Goal: Transaction & Acquisition: Purchase product/service

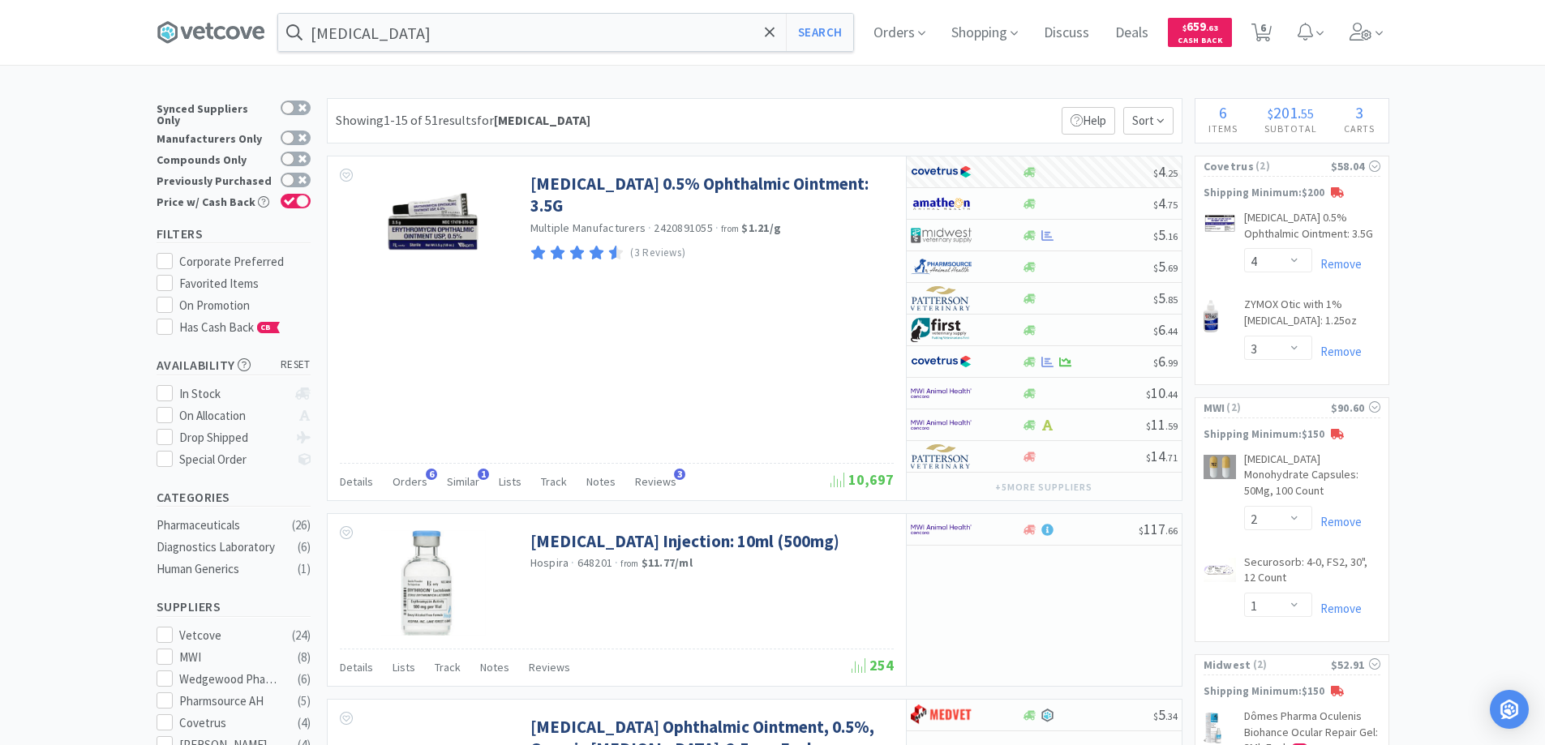
select select "4"
select select "3"
select select "2"
select select "1"
select select "2"
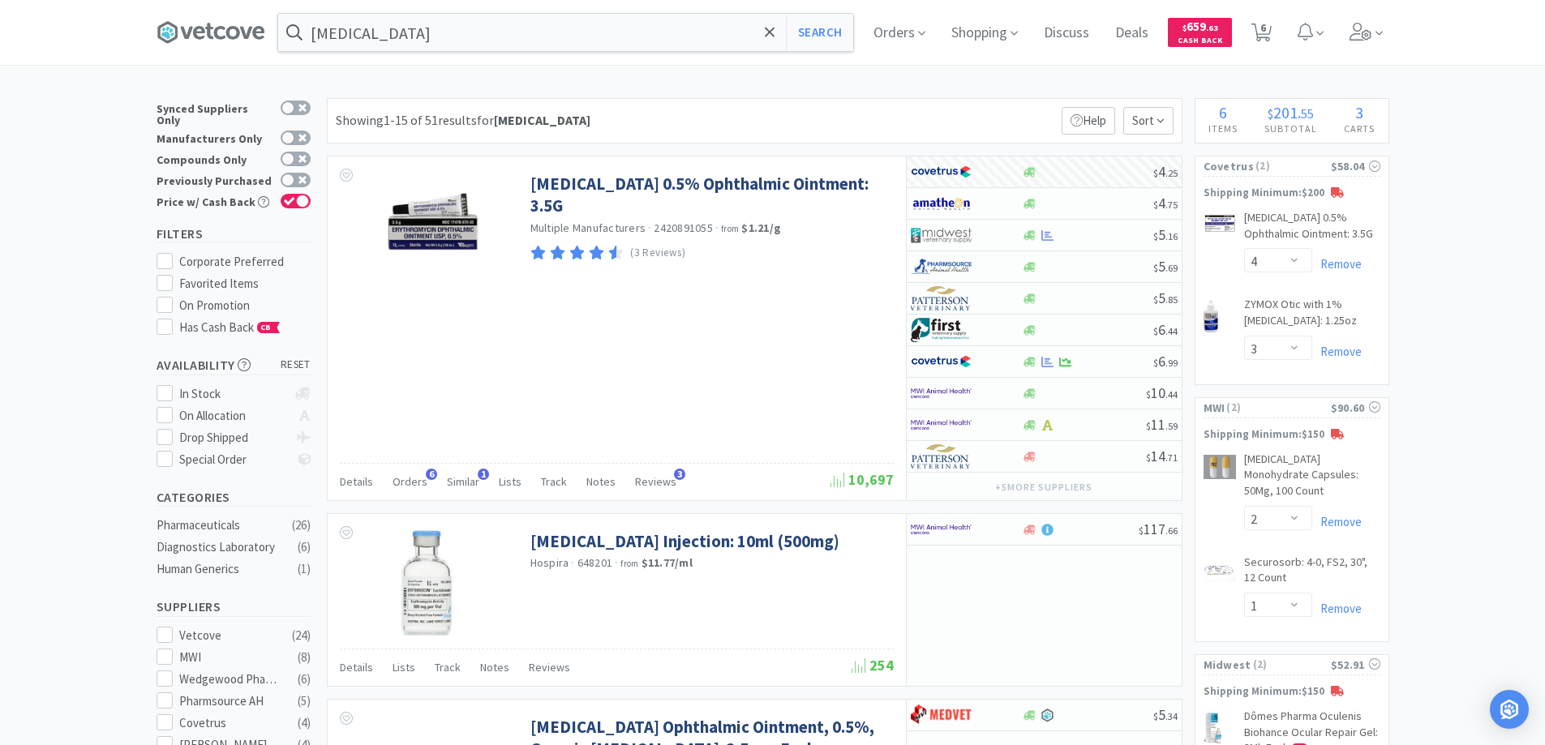
select select "1"
click at [1266, 31] on span "6" at bounding box center [1263, 27] width 6 height 65
select select "4"
select select "3"
select select "2"
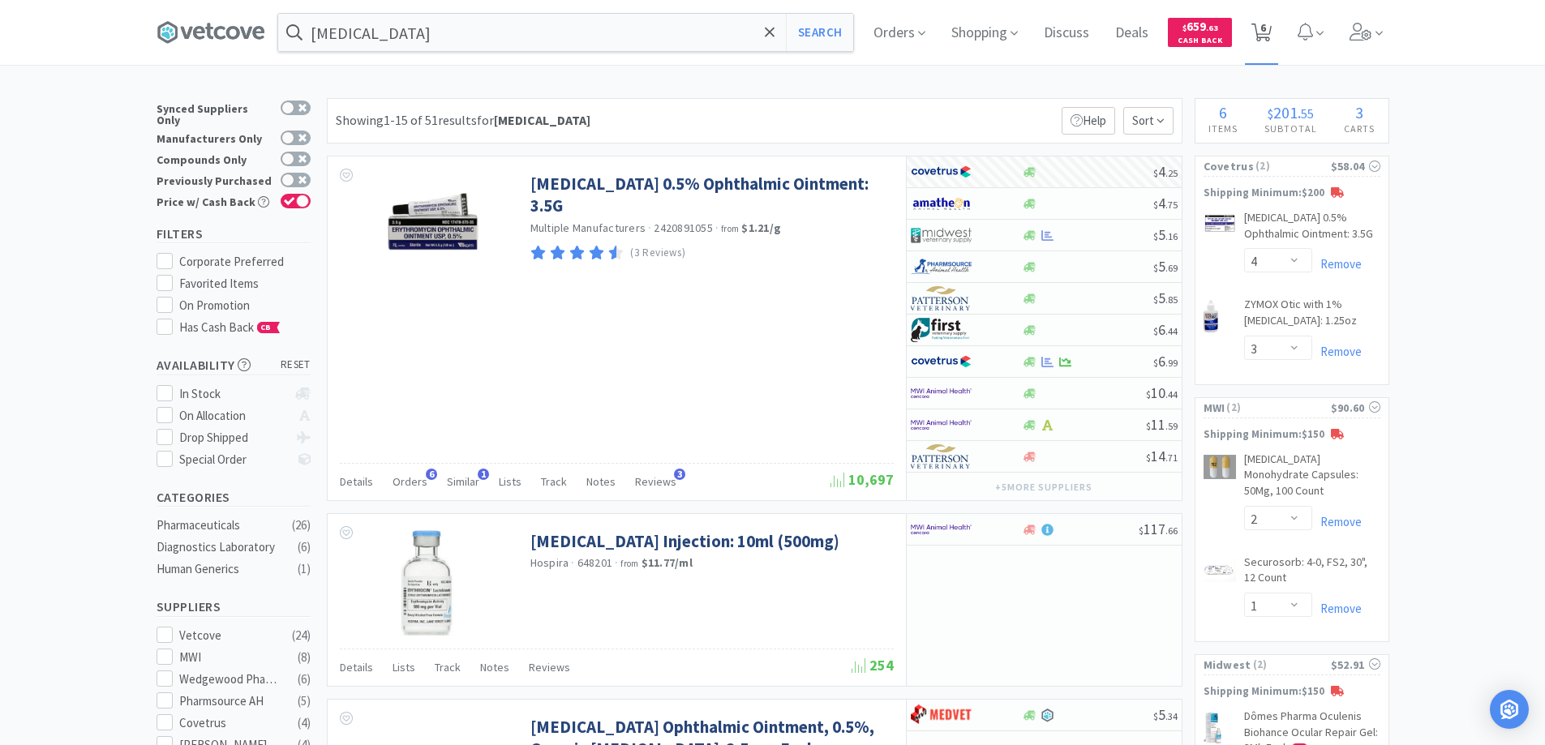
select select "1"
select select "2"
select select "1"
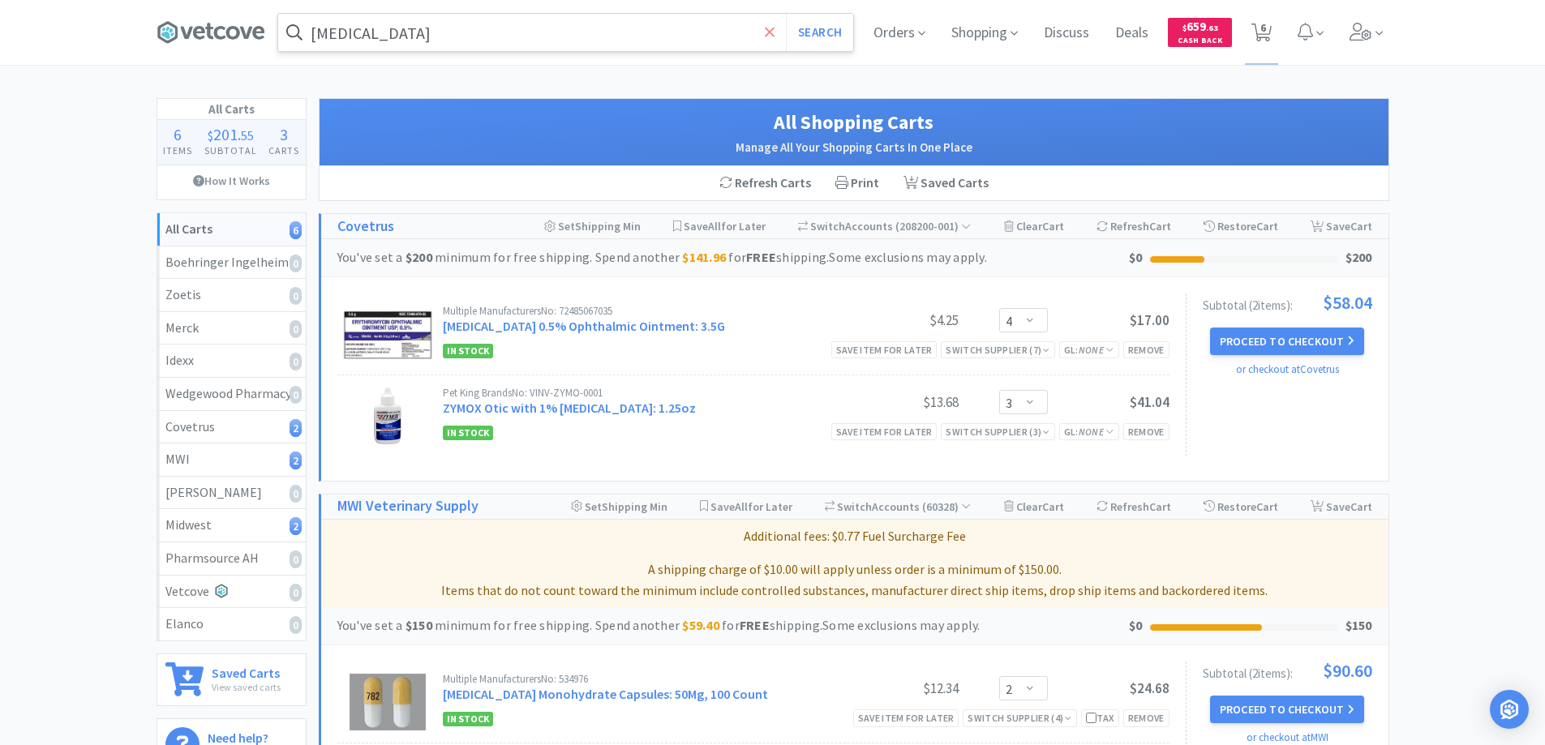
click at [768, 31] on icon at bounding box center [770, 32] width 10 height 10
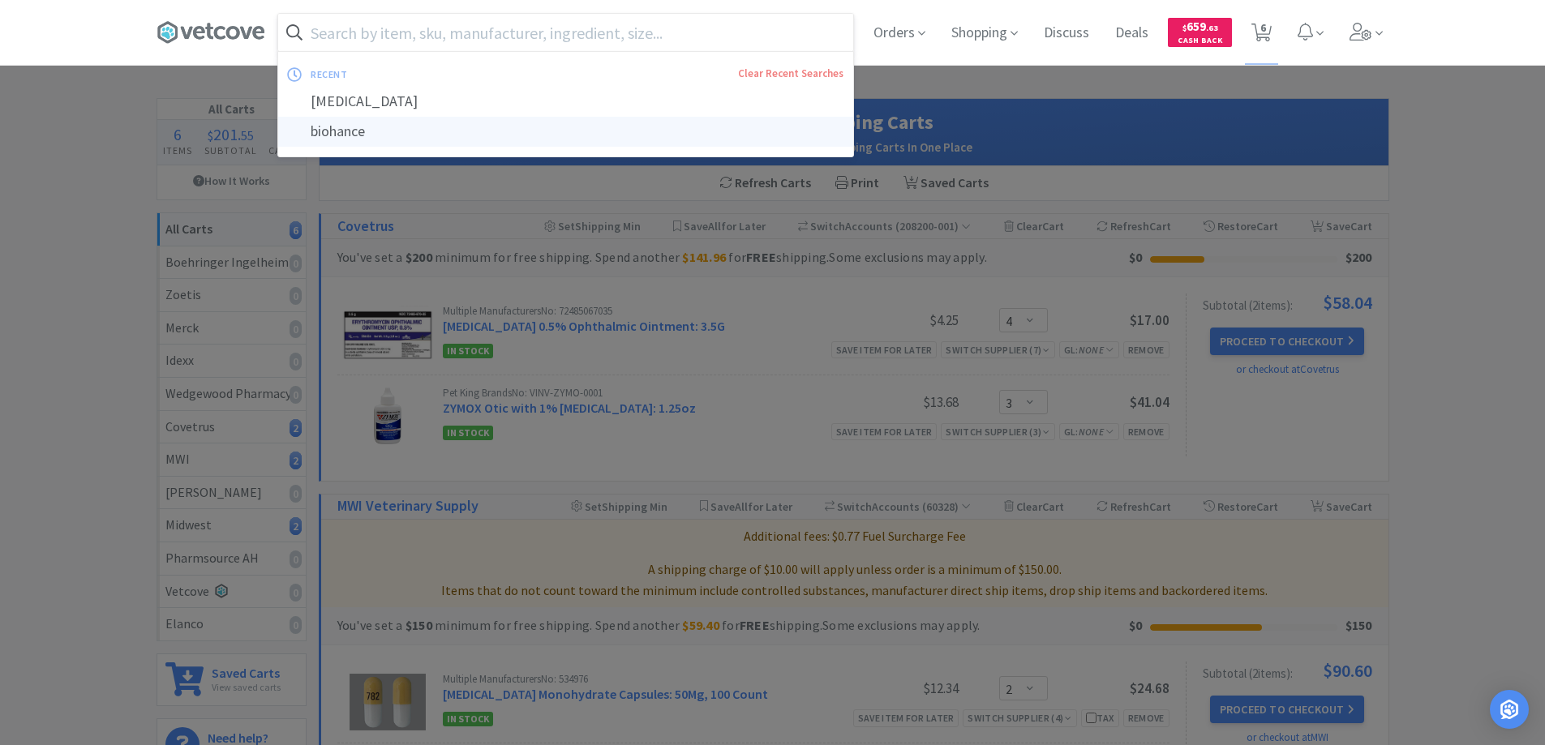
click at [338, 132] on div "biohance" at bounding box center [565, 132] width 575 height 30
type input "biohance"
select select "4"
select select "3"
select select "2"
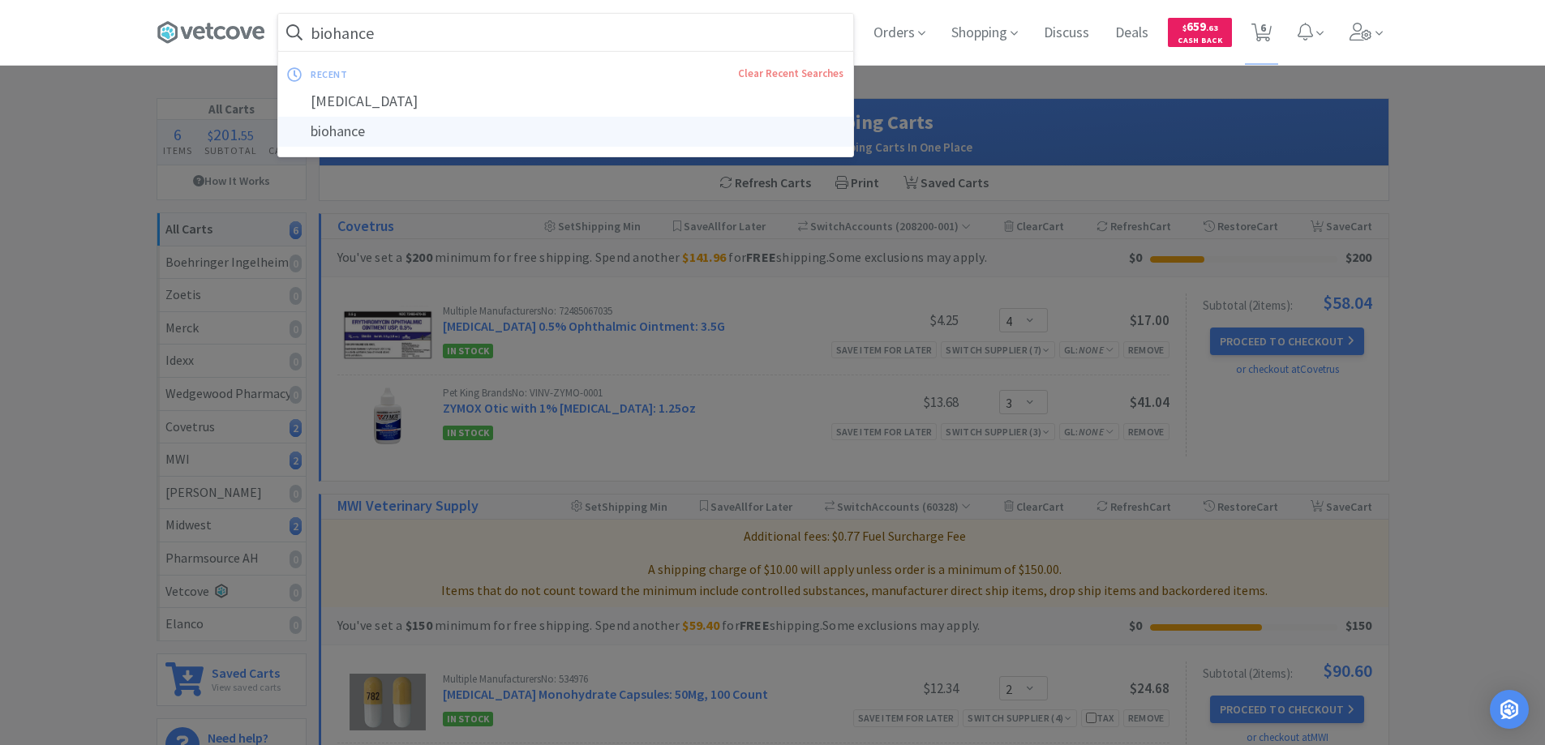
select select "1"
select select "2"
select select "1"
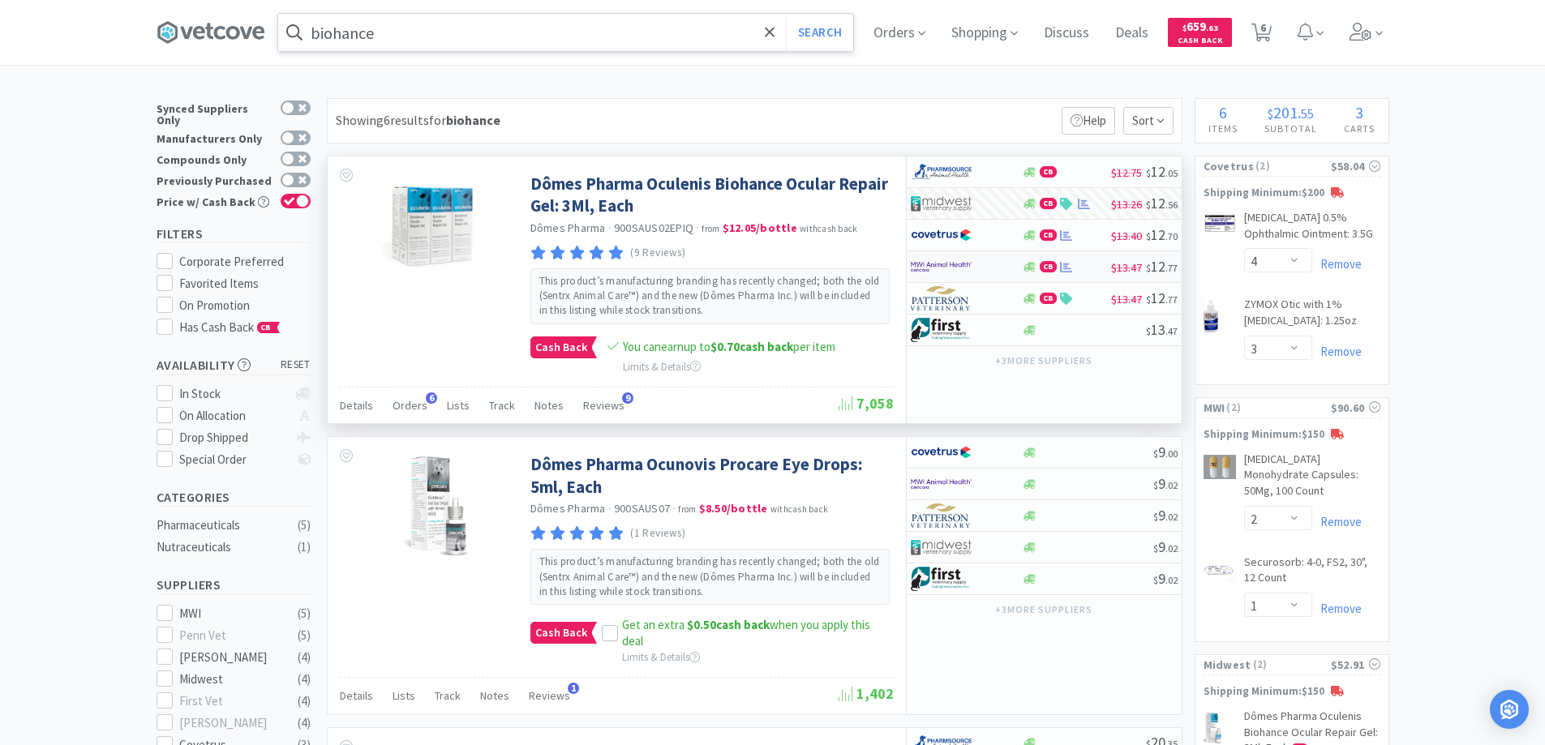
click at [1008, 263] on div at bounding box center [966, 267] width 111 height 28
select select "6"
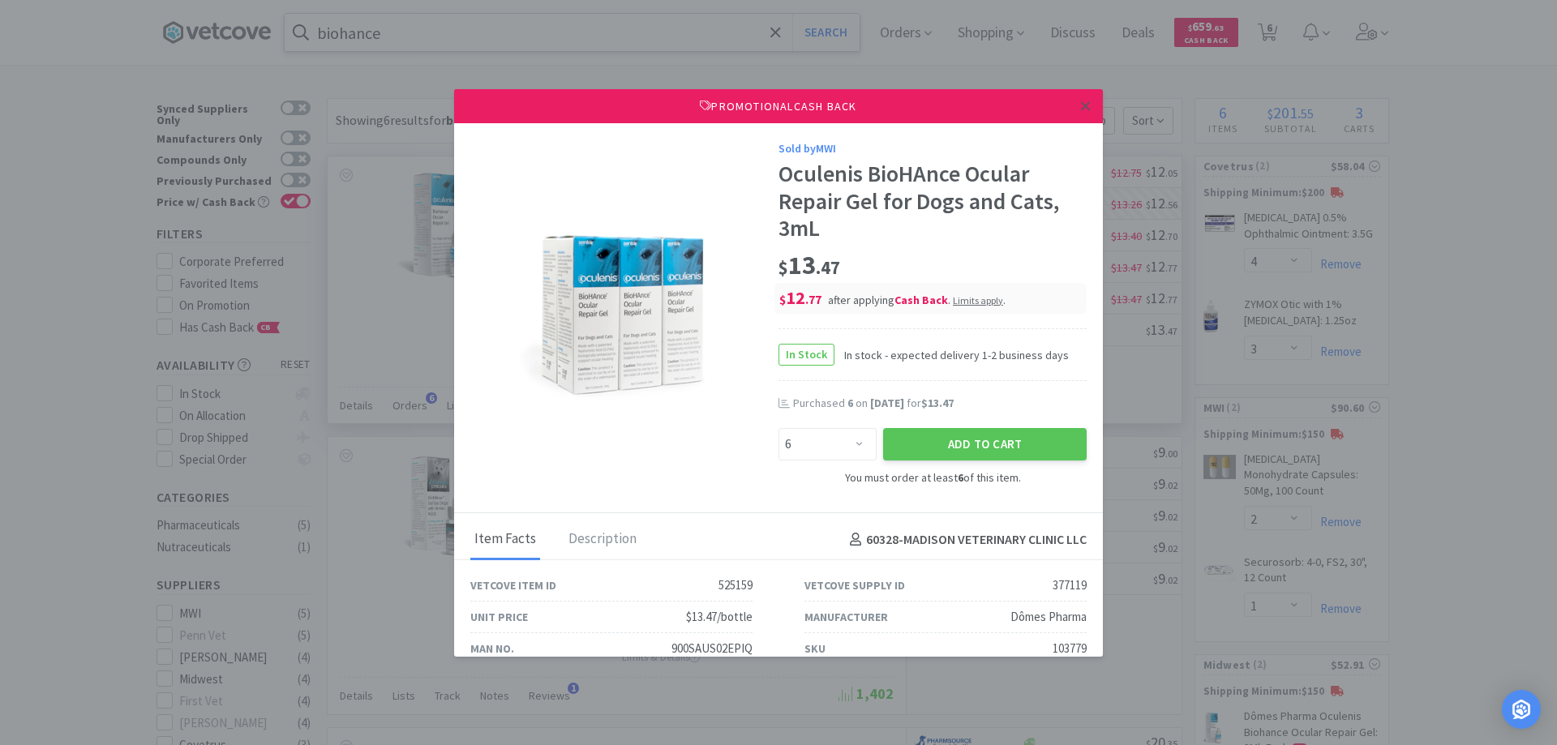
click at [1081, 105] on icon at bounding box center [1085, 106] width 9 height 15
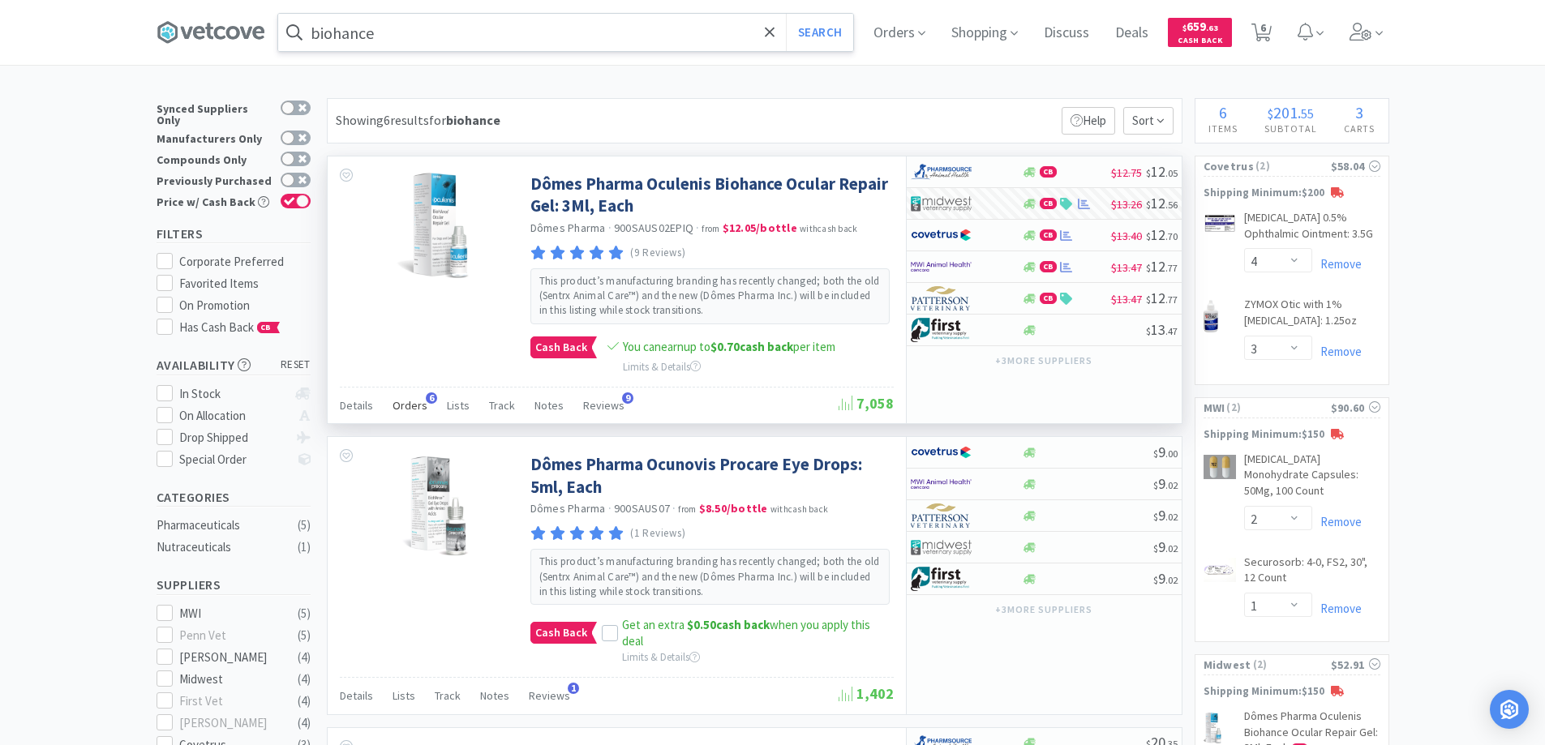
click at [427, 394] on span "6" at bounding box center [431, 397] width 11 height 11
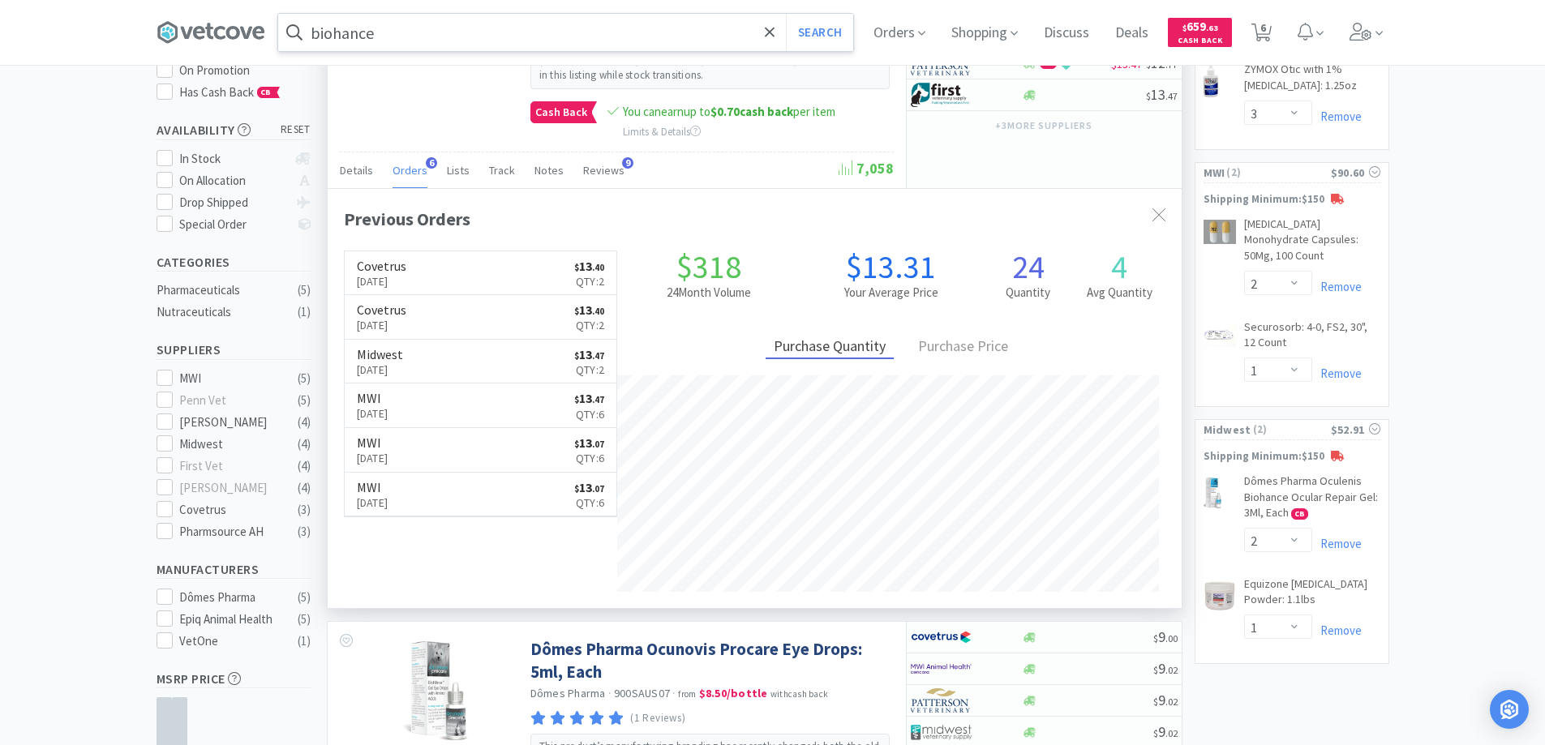
scroll to position [243, 0]
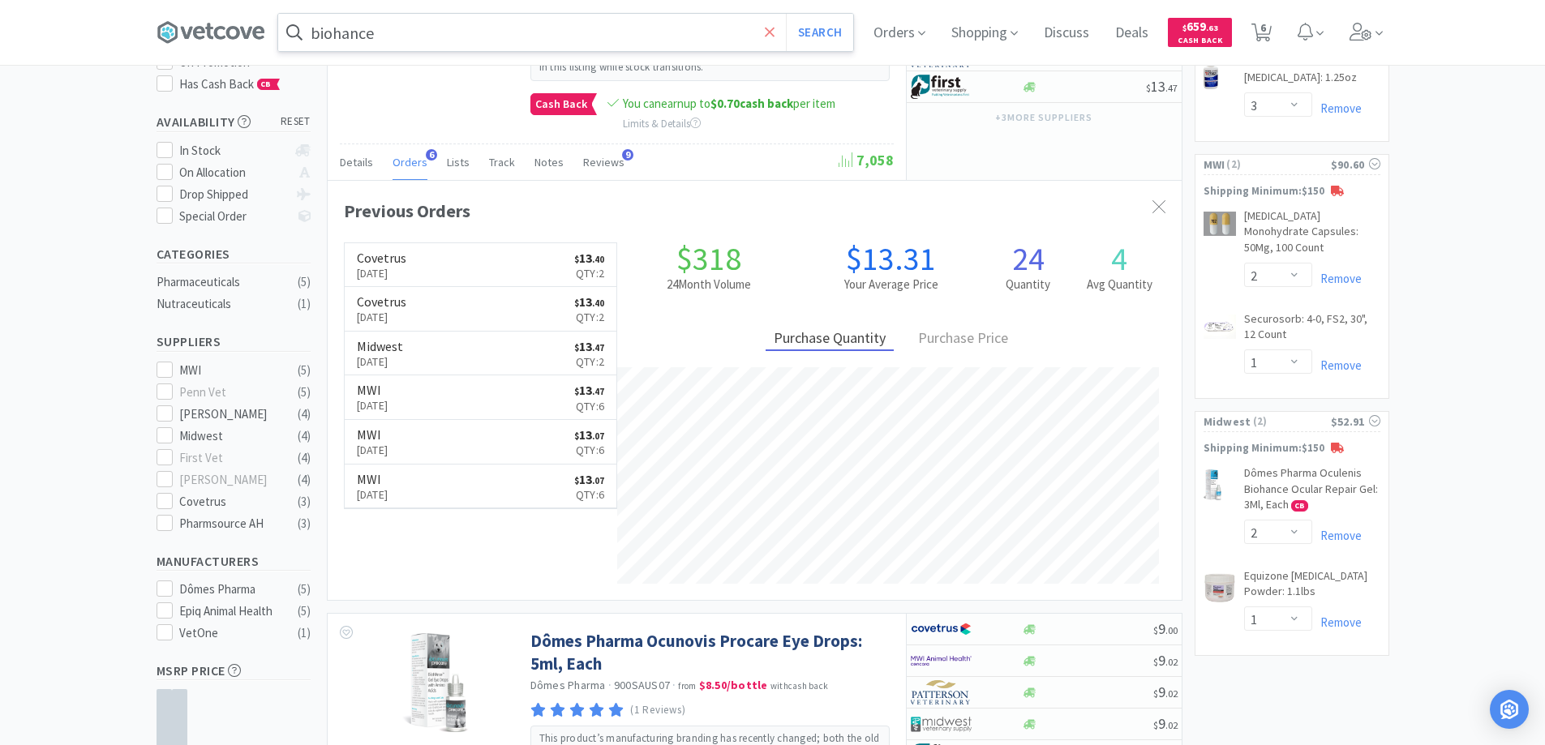
click at [774, 29] on icon at bounding box center [770, 32] width 10 height 10
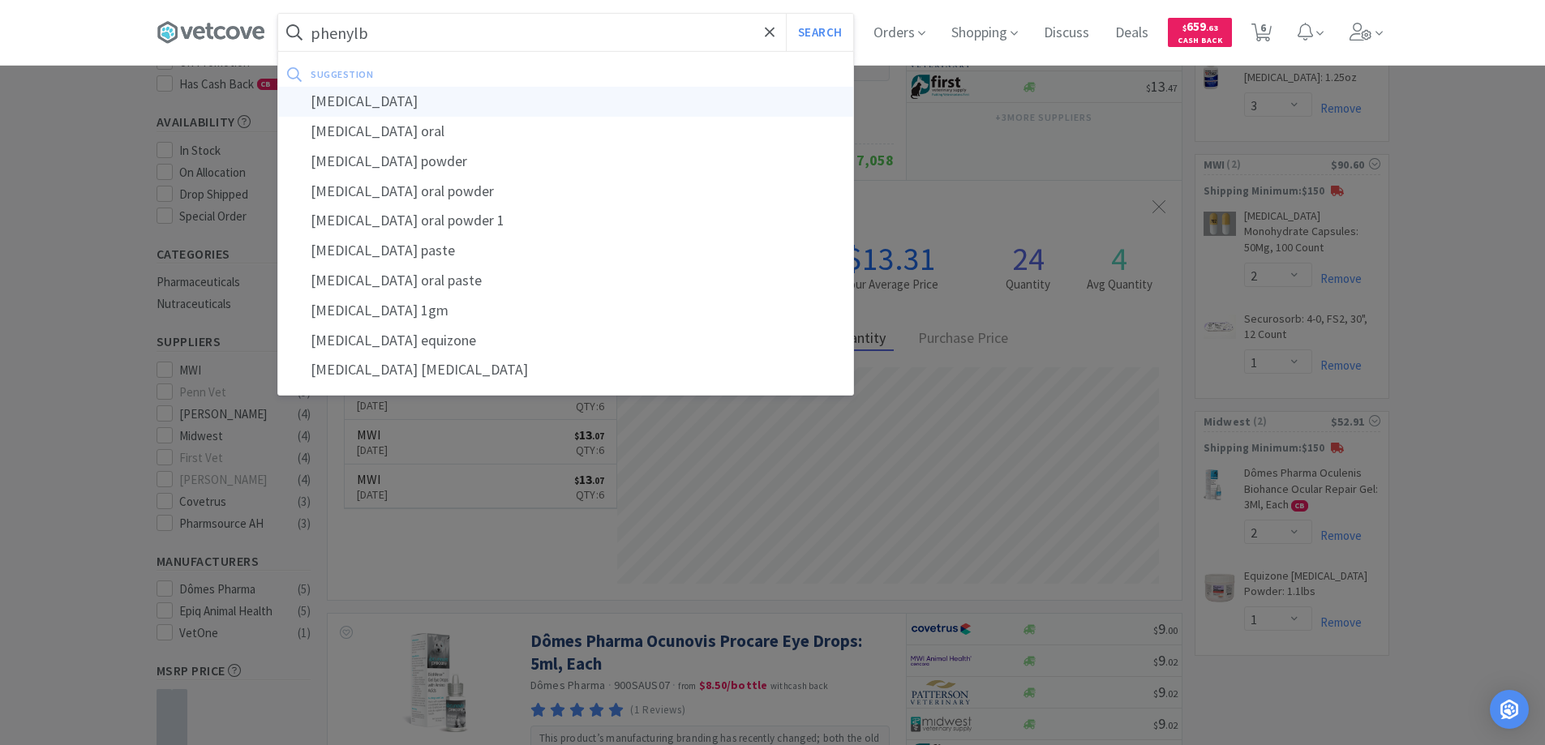
click at [341, 97] on div "[MEDICAL_DATA]" at bounding box center [565, 102] width 575 height 30
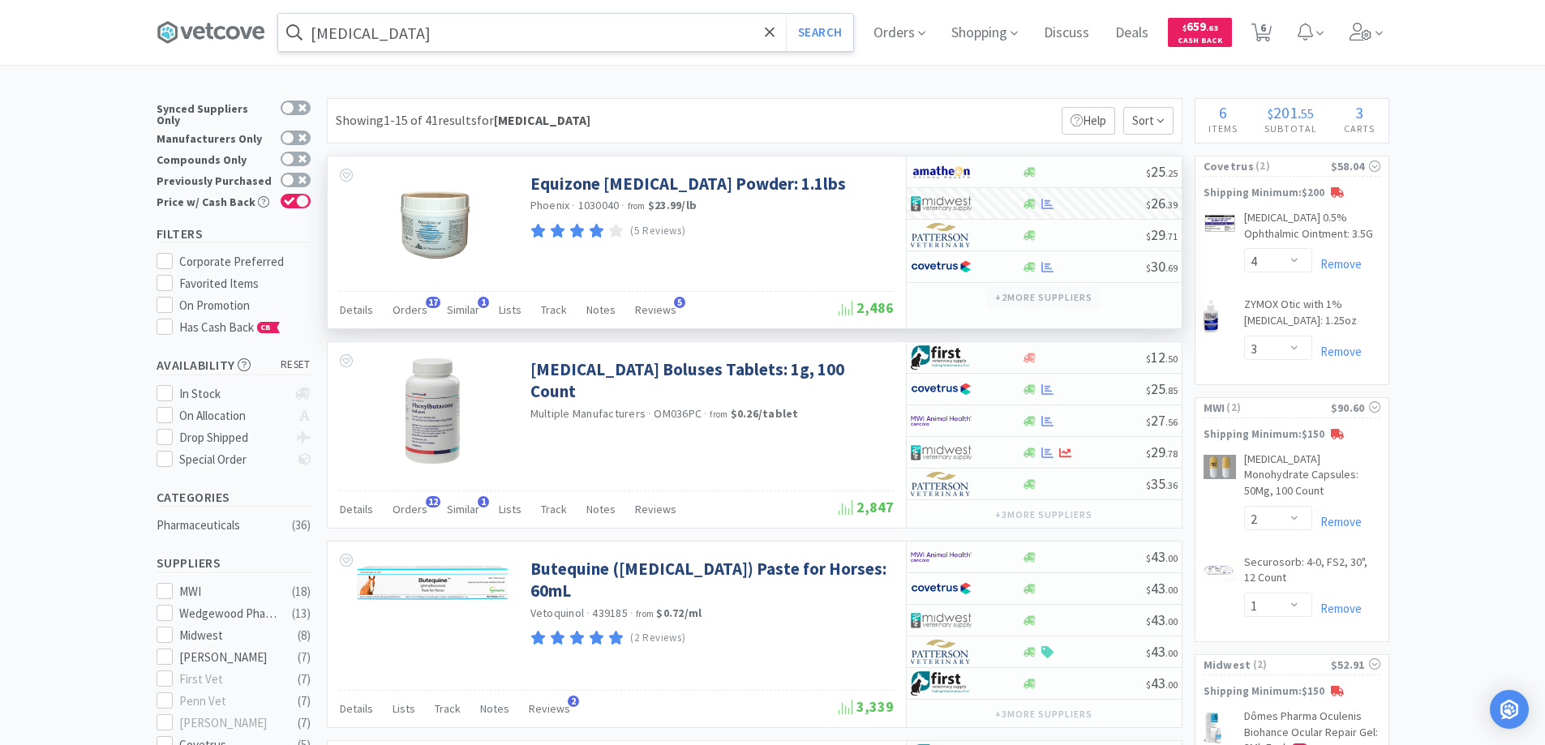
click at [1039, 296] on button "+ 2 more supplier s" at bounding box center [1043, 297] width 113 height 23
click at [801, 252] on div "Equizone [MEDICAL_DATA] Powder: 1.1lbs Phoenix · 1030040 · from $23.99 / lb (5 …" at bounding box center [617, 223] width 578 height 135
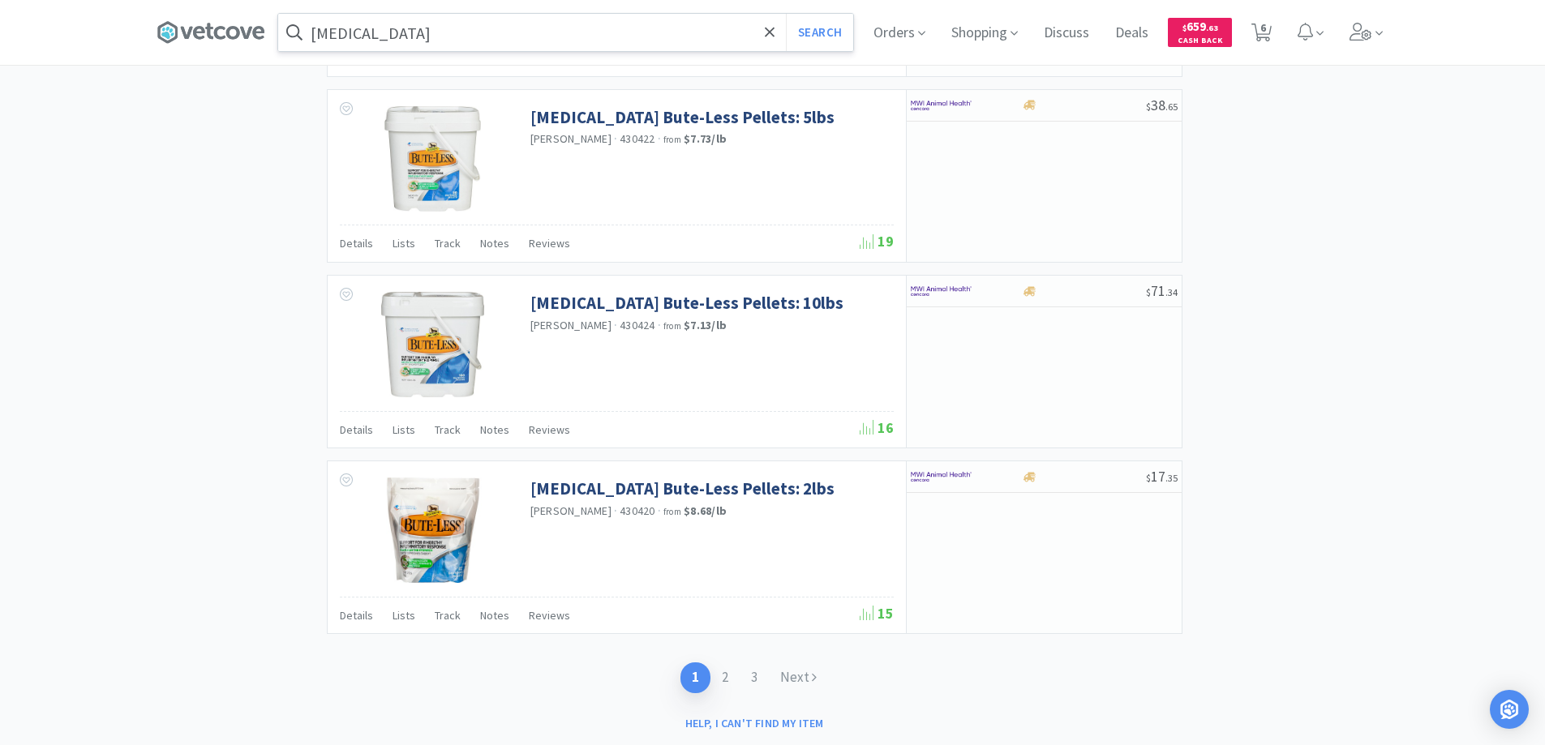
scroll to position [2546, 0]
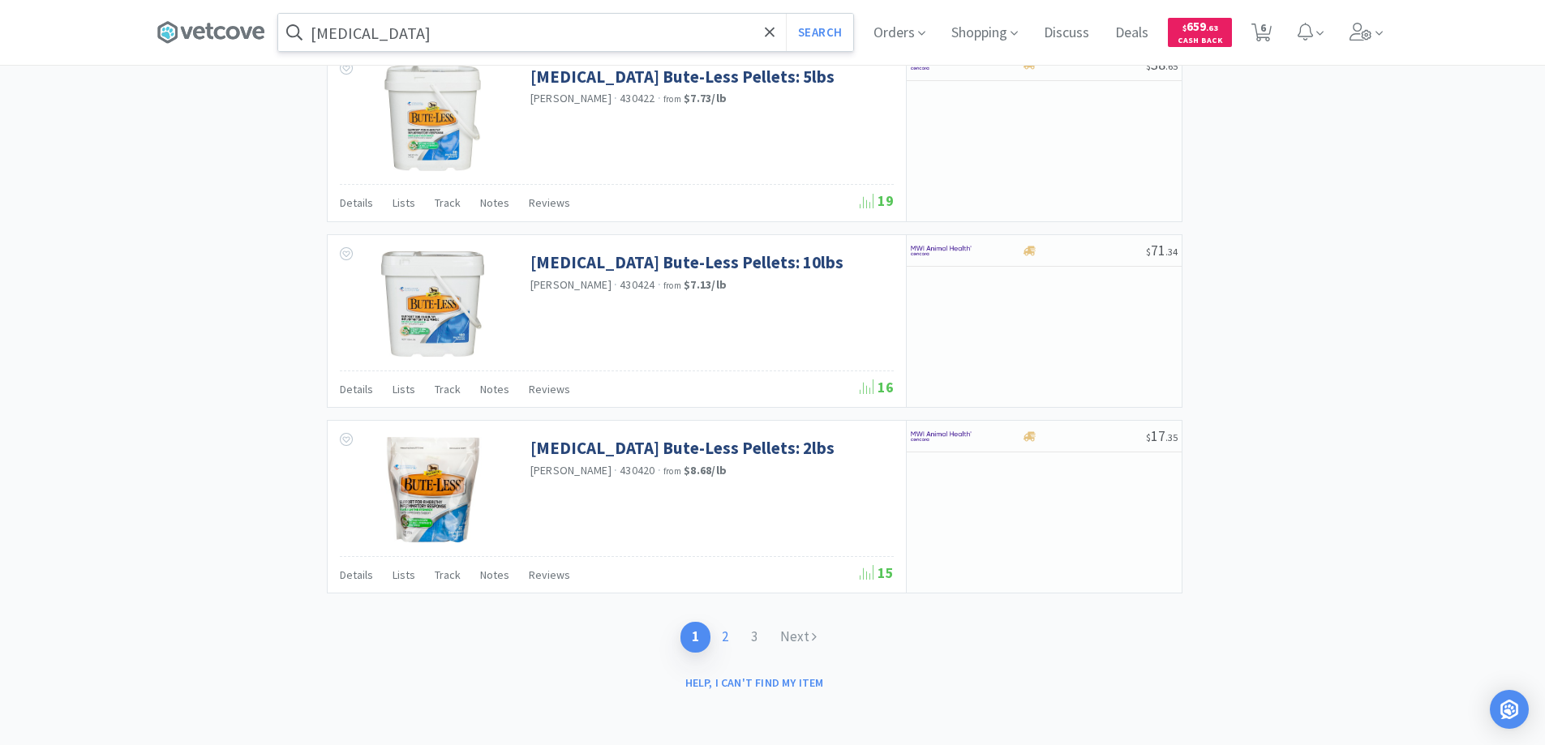
click at [724, 636] on link "2" at bounding box center [724, 637] width 29 height 30
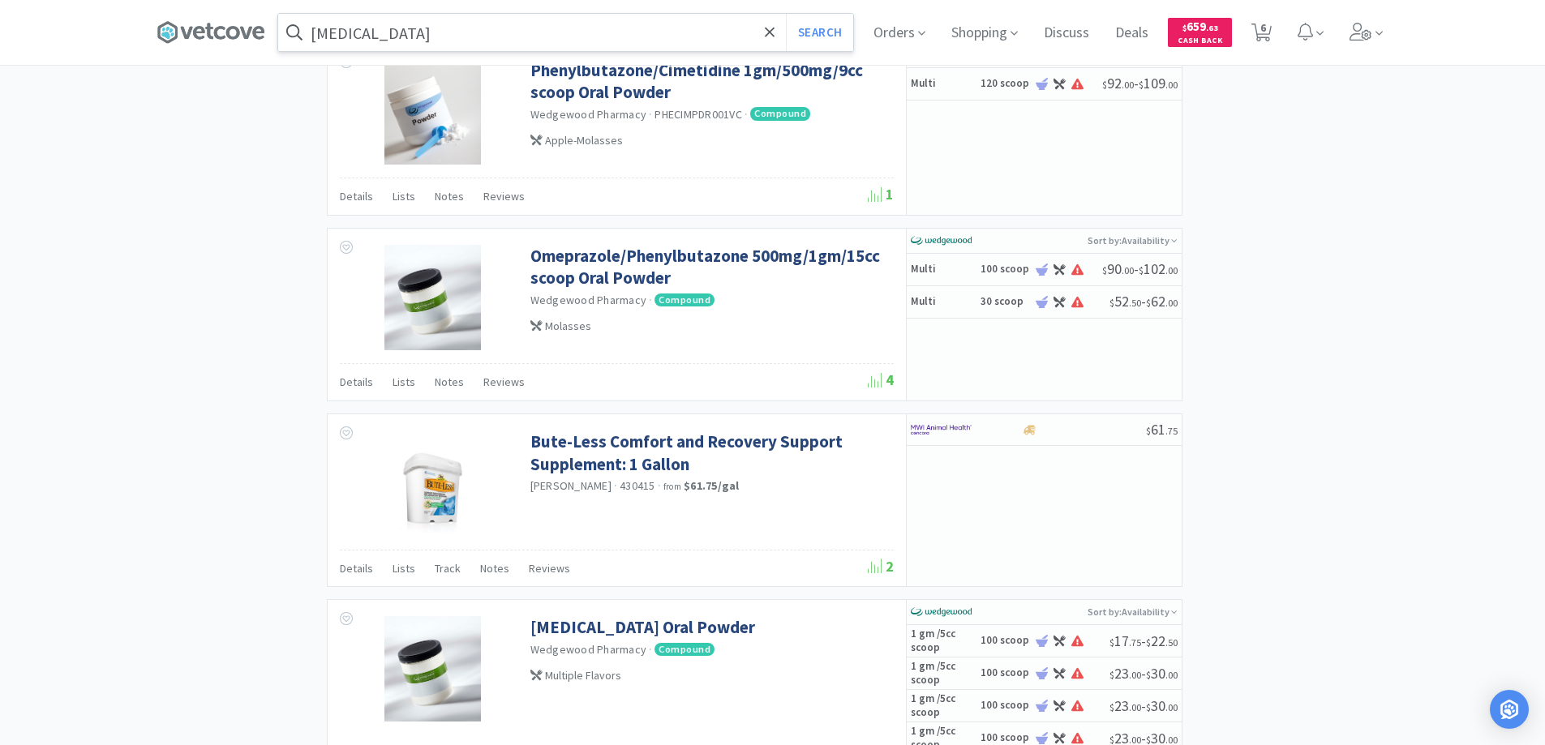
scroll to position [1534, 0]
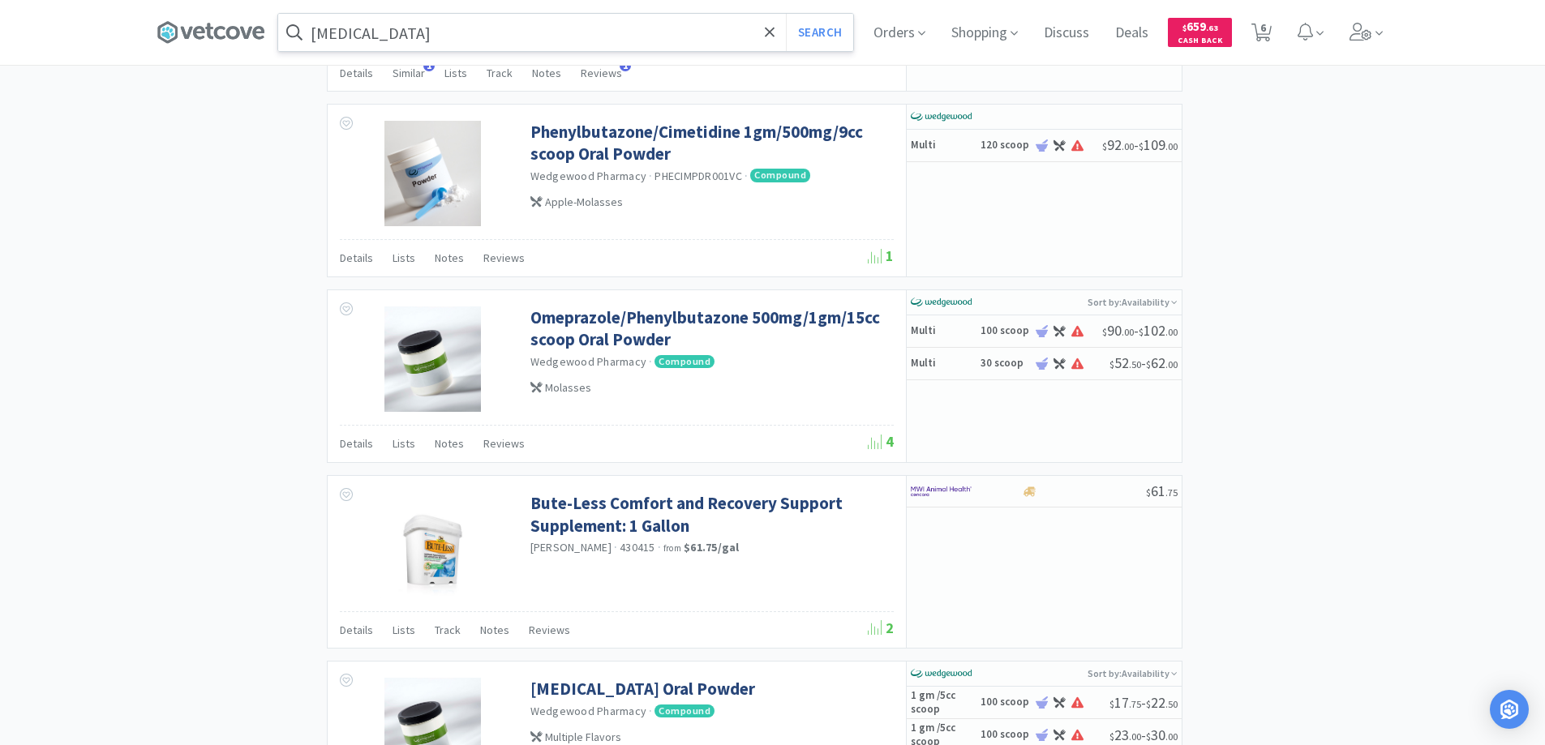
type input "biohance"
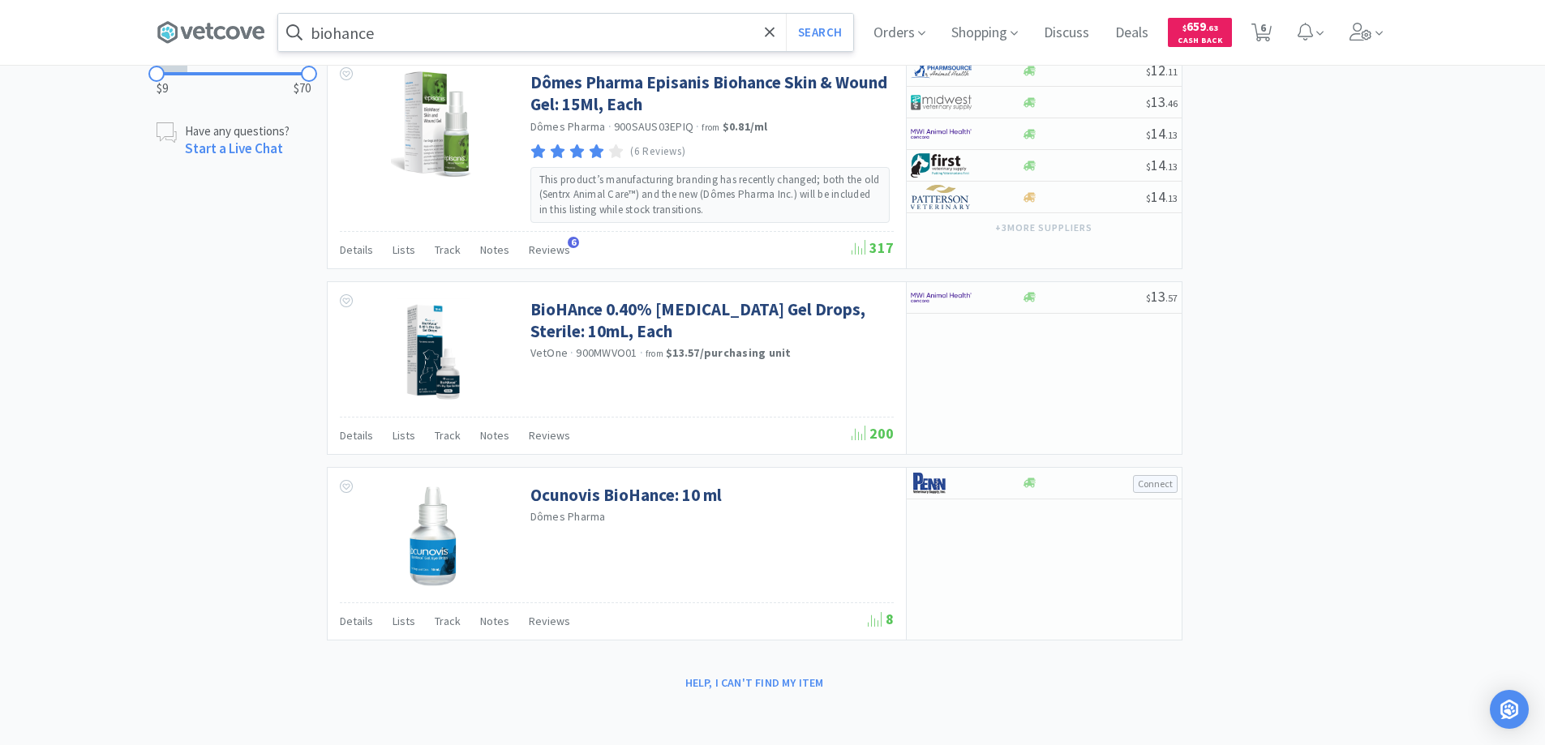
scroll to position [243, 0]
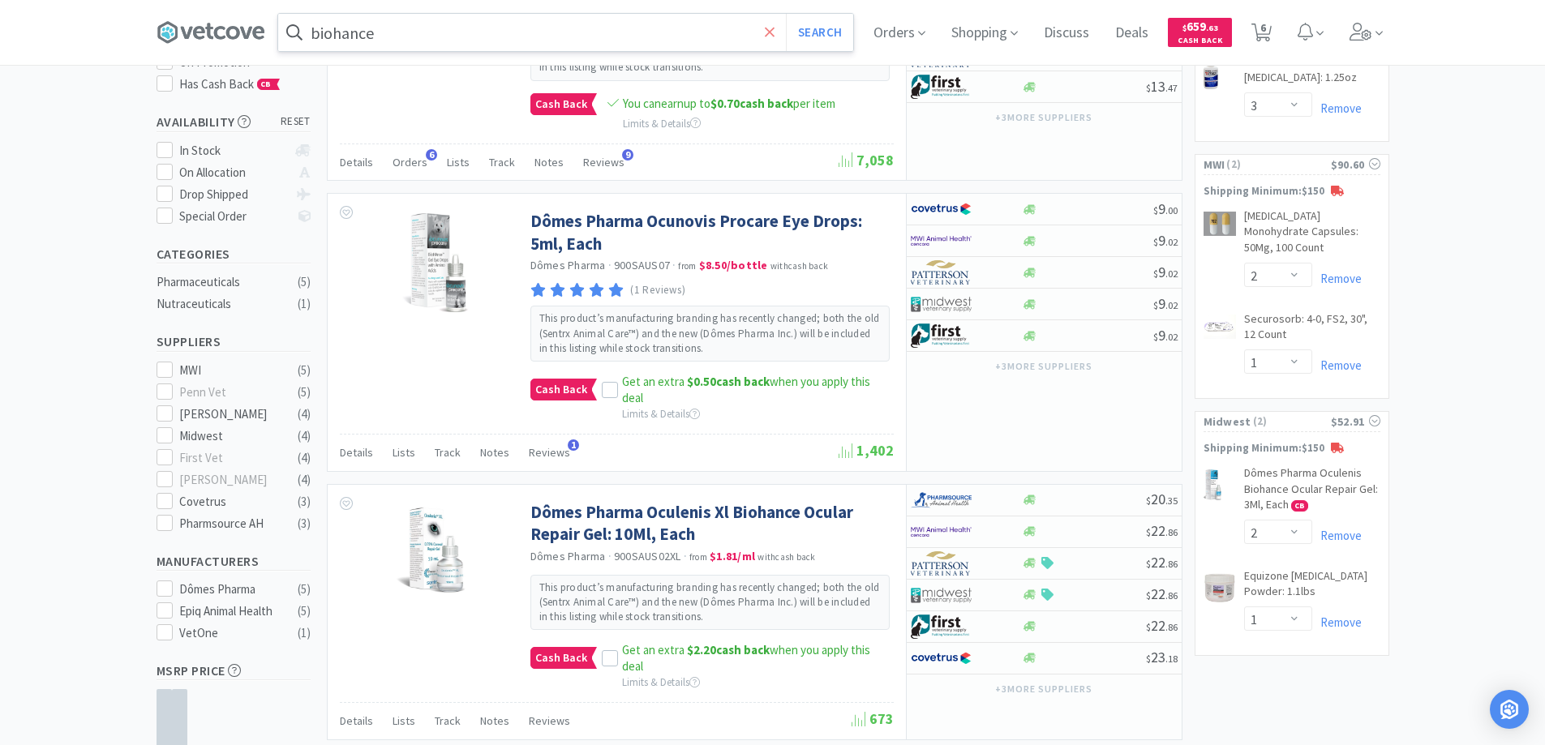
click at [773, 32] on icon at bounding box center [770, 32] width 11 height 16
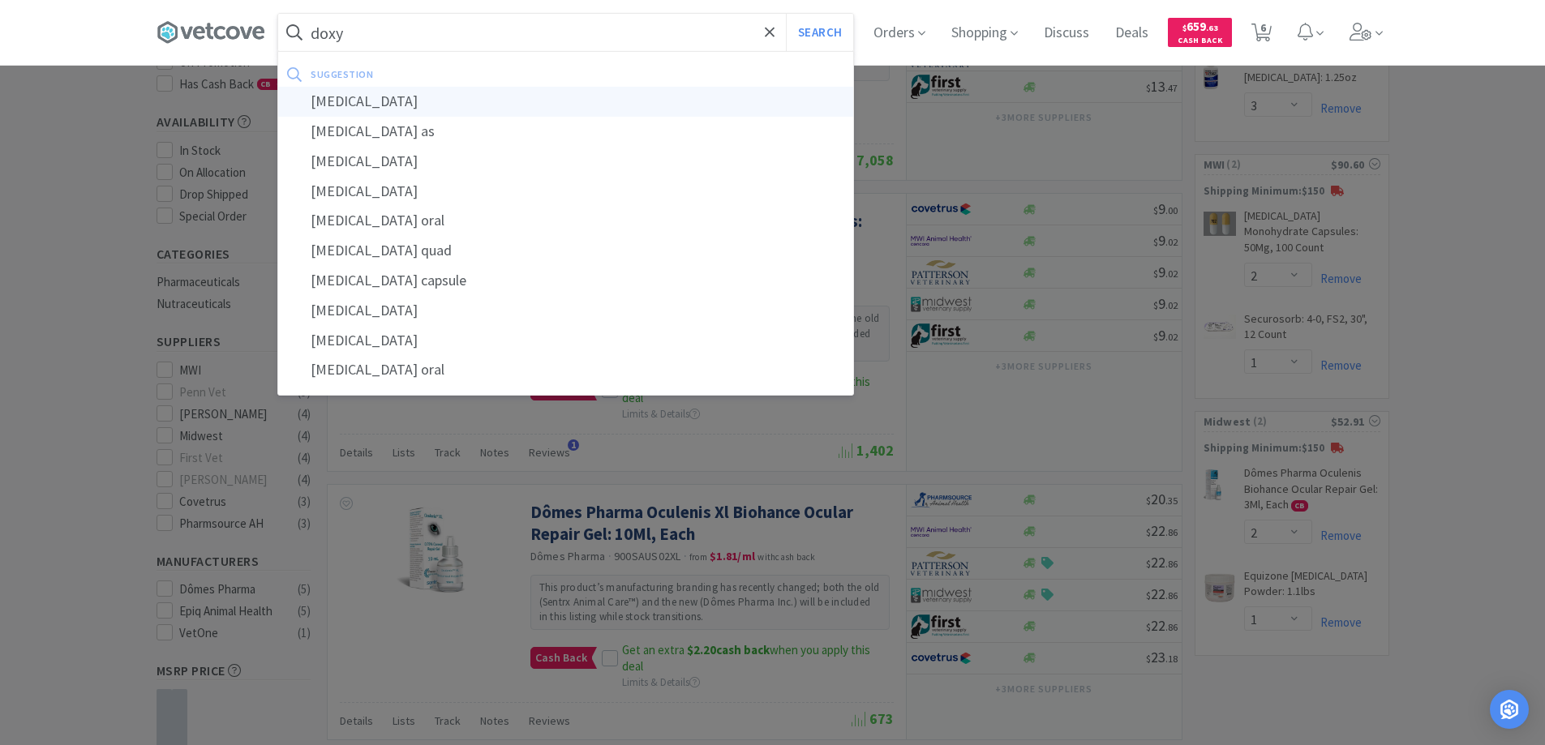
click at [359, 100] on div "[MEDICAL_DATA]" at bounding box center [565, 102] width 575 height 30
type input "[MEDICAL_DATA]"
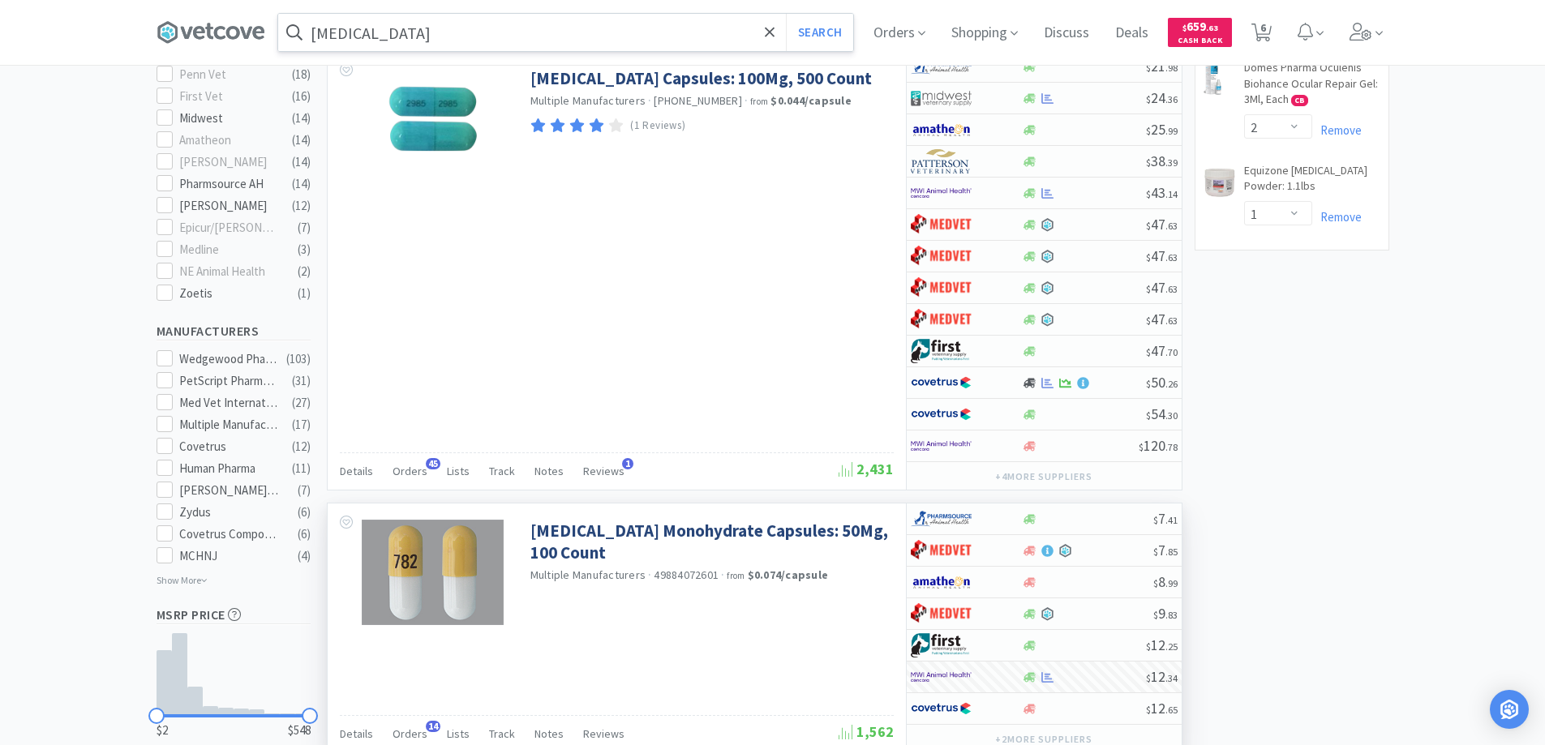
scroll to position [811, 0]
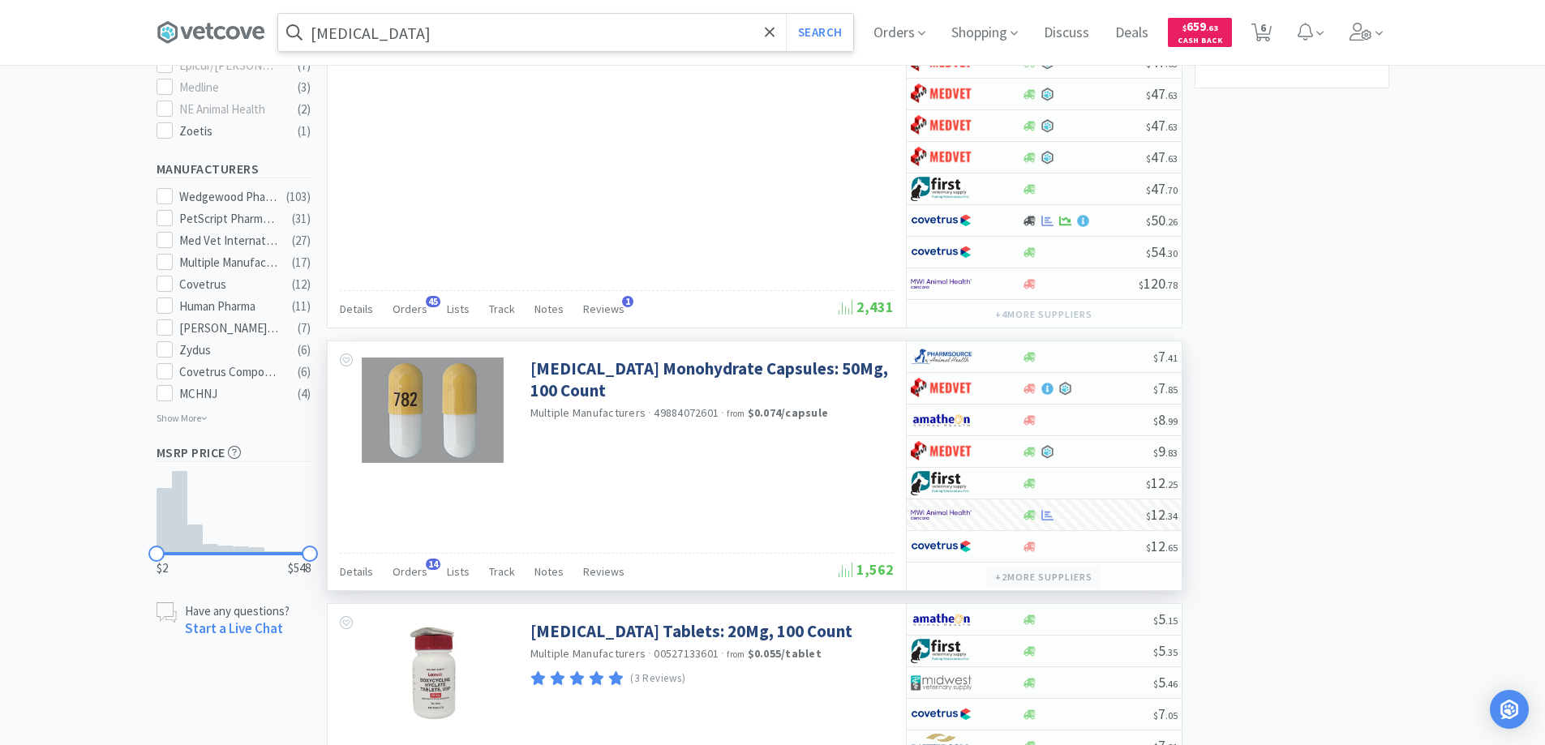
click at [1009, 575] on button "+ 2 more supplier s" at bounding box center [1043, 577] width 113 height 23
click at [789, 496] on div "[MEDICAL_DATA] Monohydrate Capsules: 50Mg, 100 Count Multiple Manufacturers · 4…" at bounding box center [617, 465] width 578 height 249
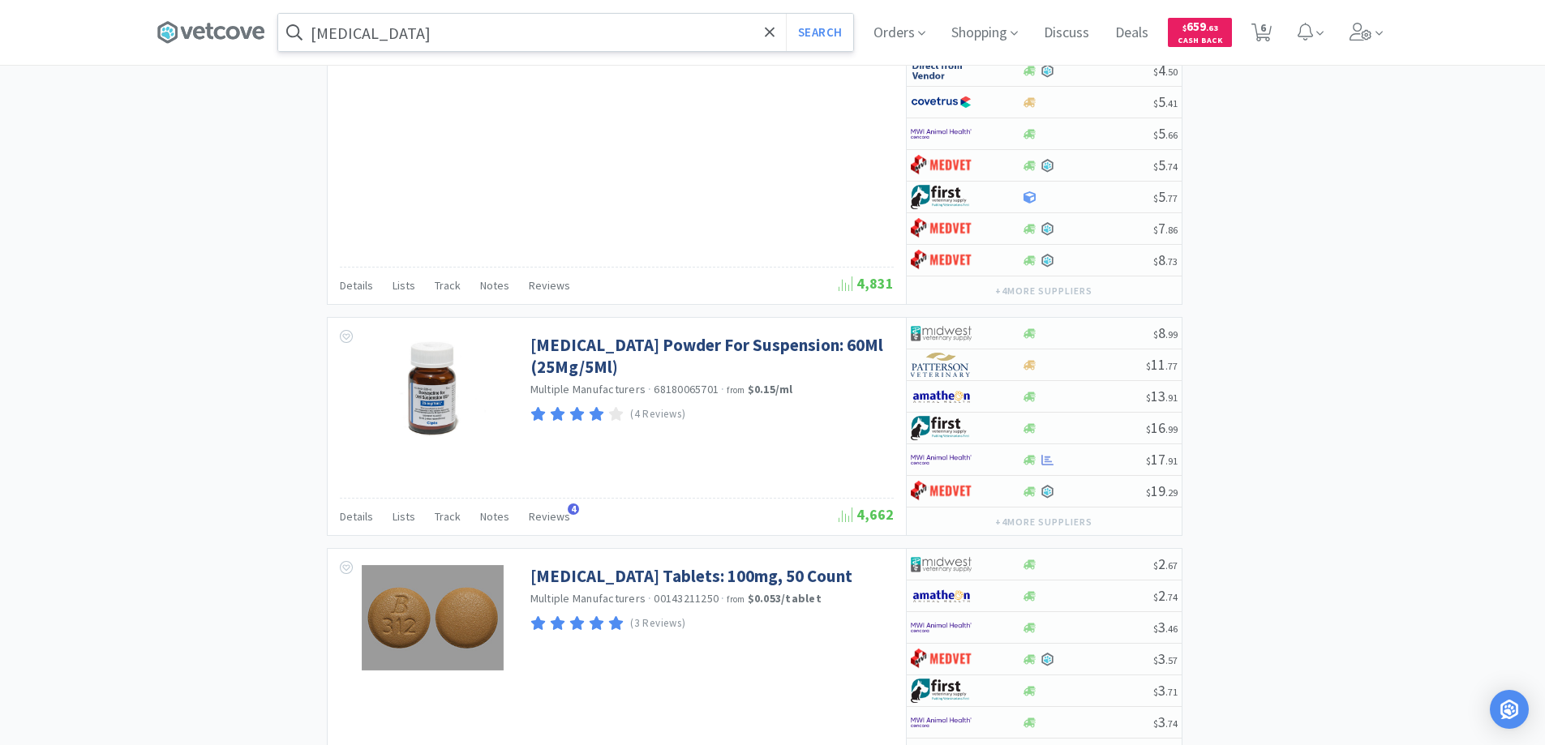
scroll to position [1784, 0]
